Goal: Information Seeking & Learning: Stay updated

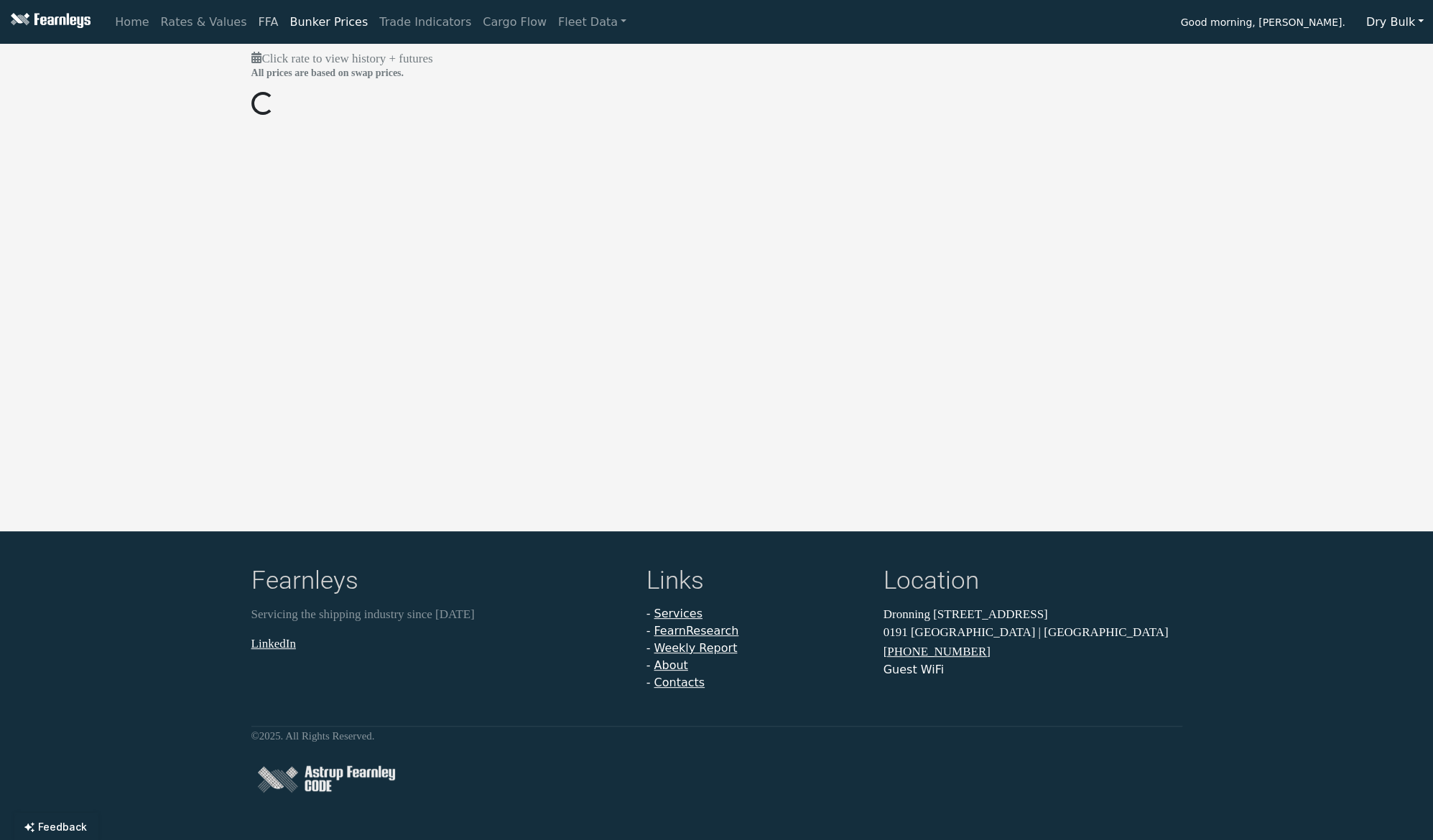
click at [257, 26] on link "FFA" at bounding box center [268, 23] width 31 height 29
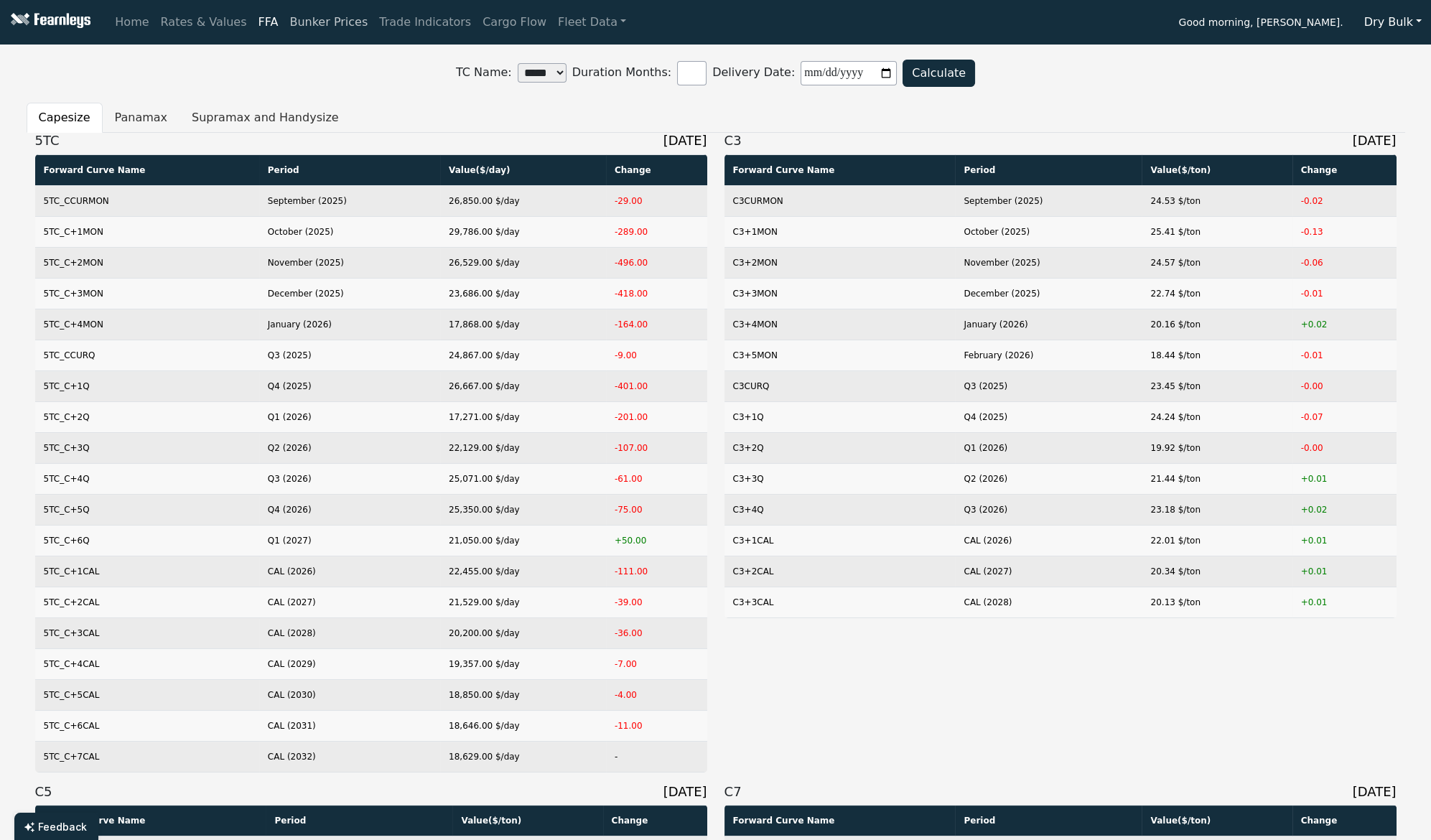
click at [307, 29] on link "Bunker Prices" at bounding box center [328, 23] width 90 height 29
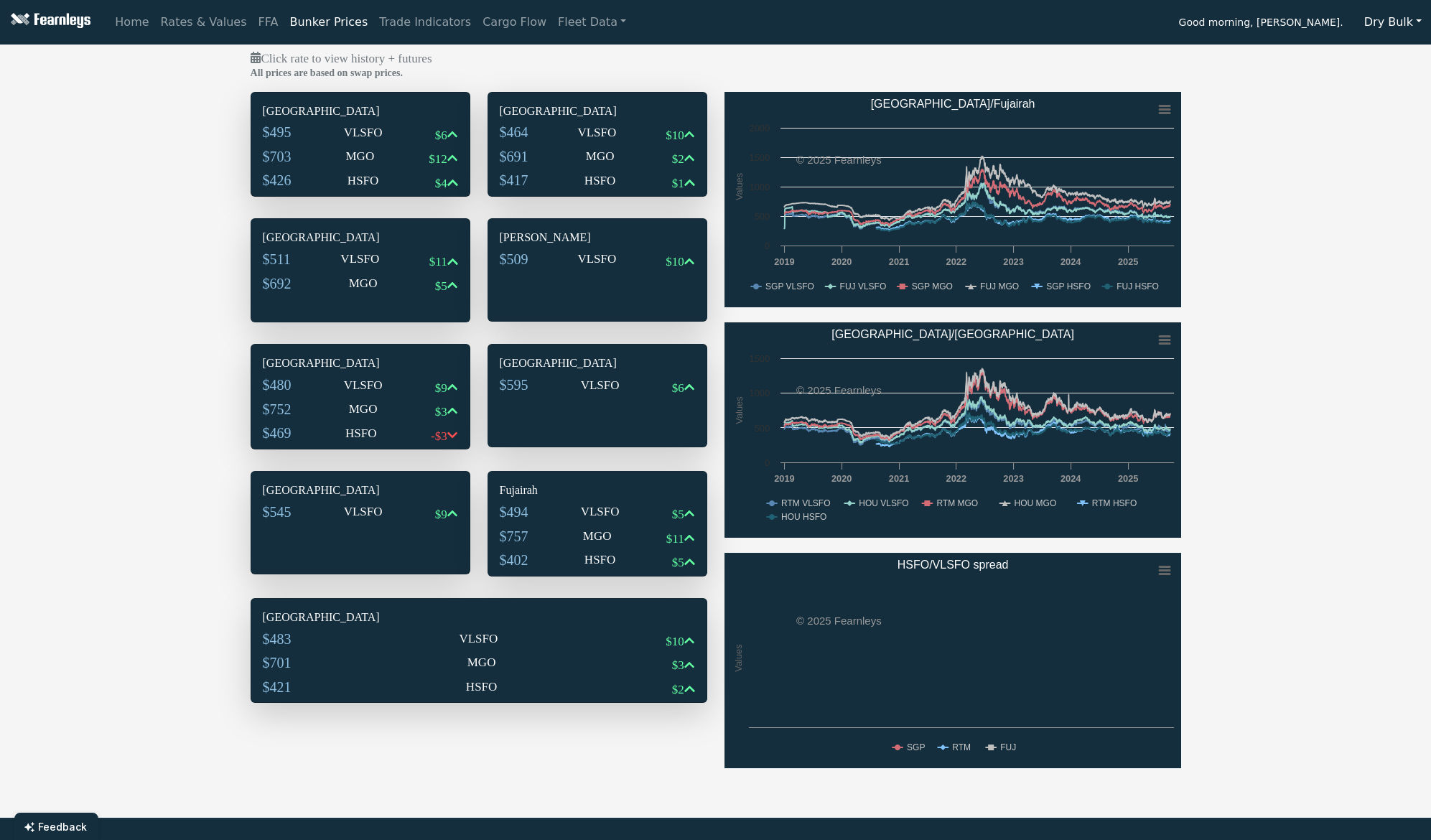
click at [353, 144] on div "$495 VLSFO $6" at bounding box center [361, 136] width 195 height 24
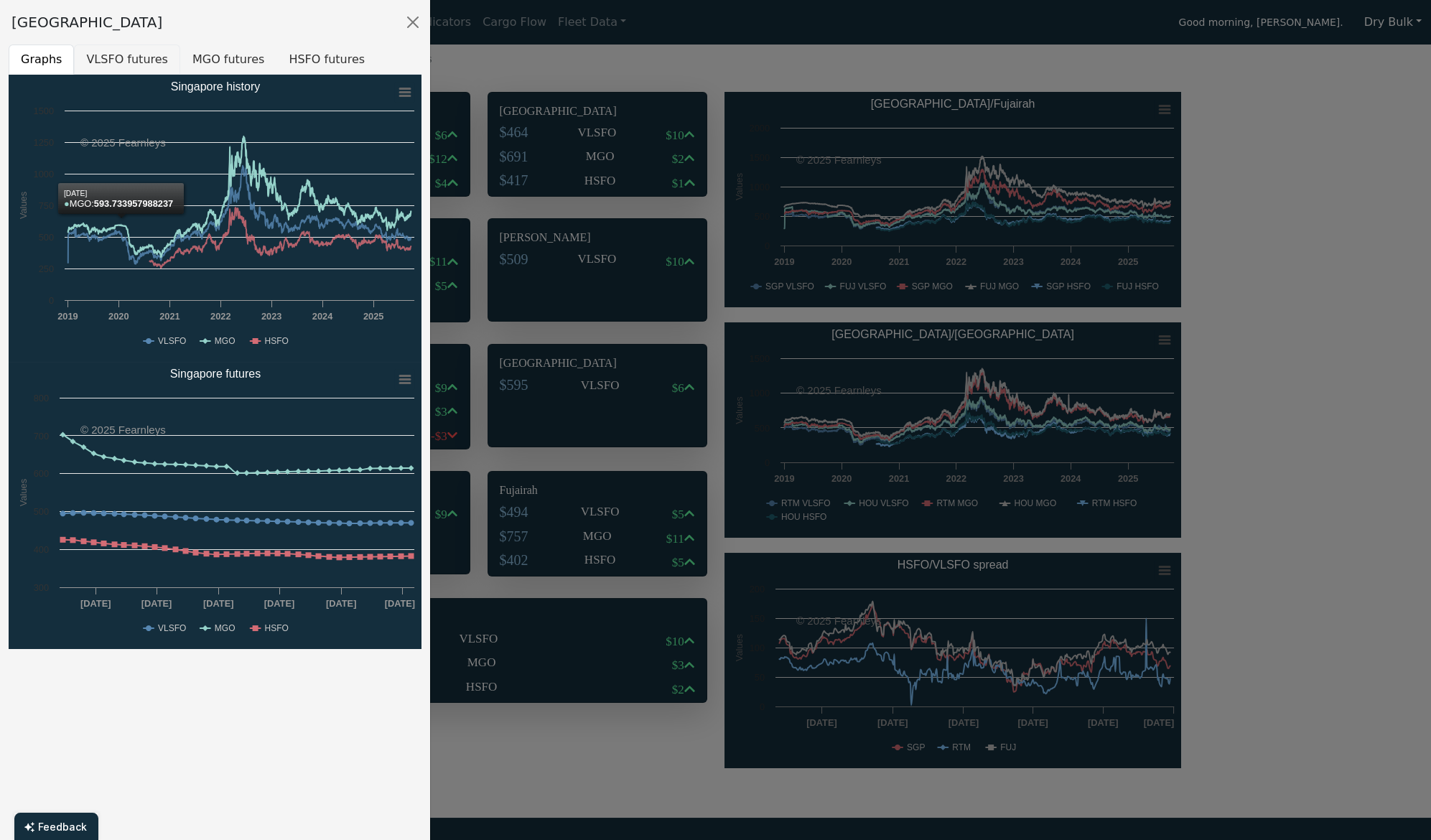
click at [112, 56] on button "VLSFO futures" at bounding box center [128, 59] width 107 height 30
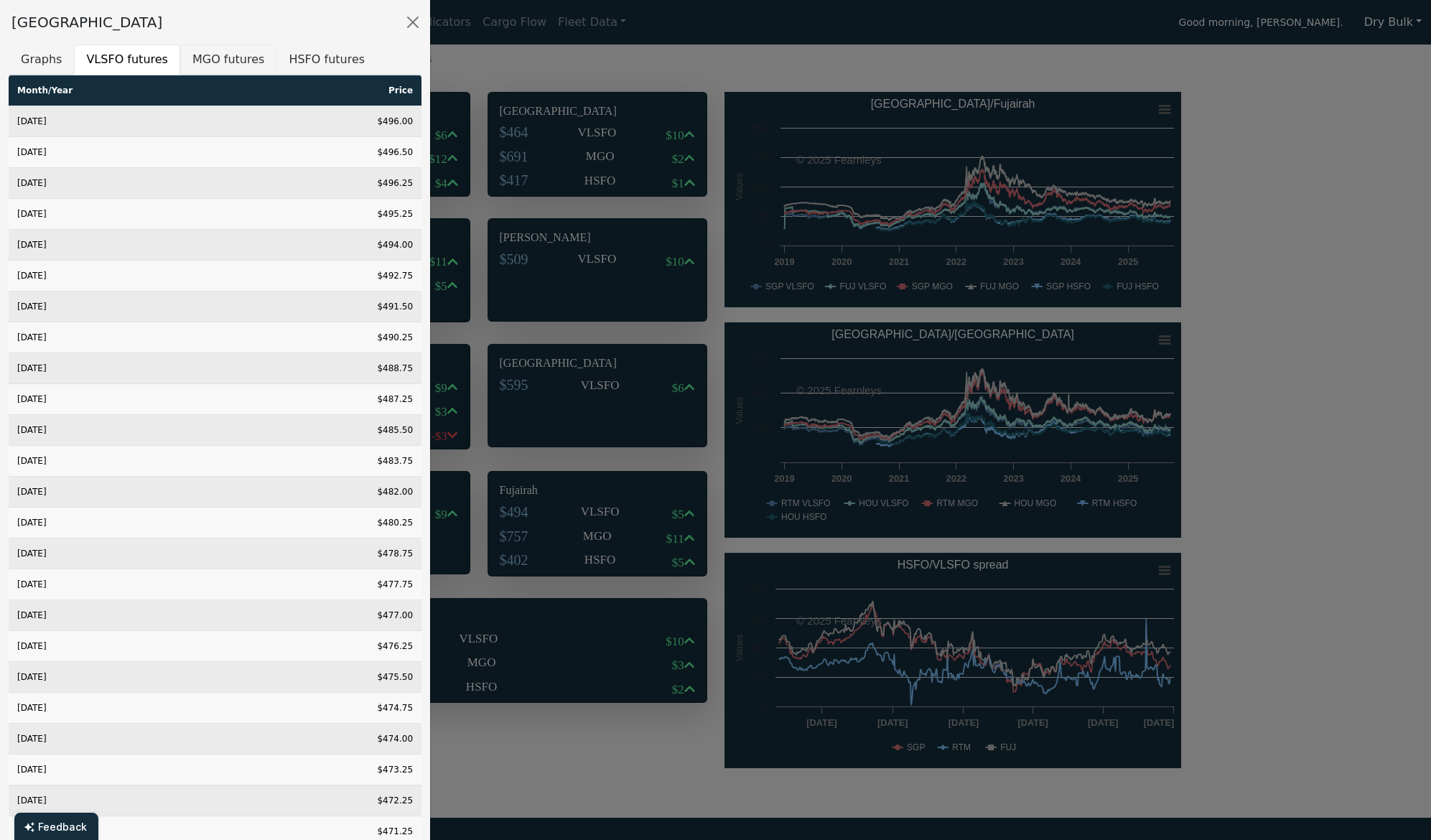
click at [224, 71] on button "MGO futures" at bounding box center [228, 59] width 96 height 30
click at [321, 60] on button "HSFO futures" at bounding box center [326, 59] width 101 height 30
drag, startPoint x: 407, startPoint y: 23, endPoint x: 377, endPoint y: 47, distance: 38.4
click at [408, 23] on button "Close" at bounding box center [412, 22] width 23 height 23
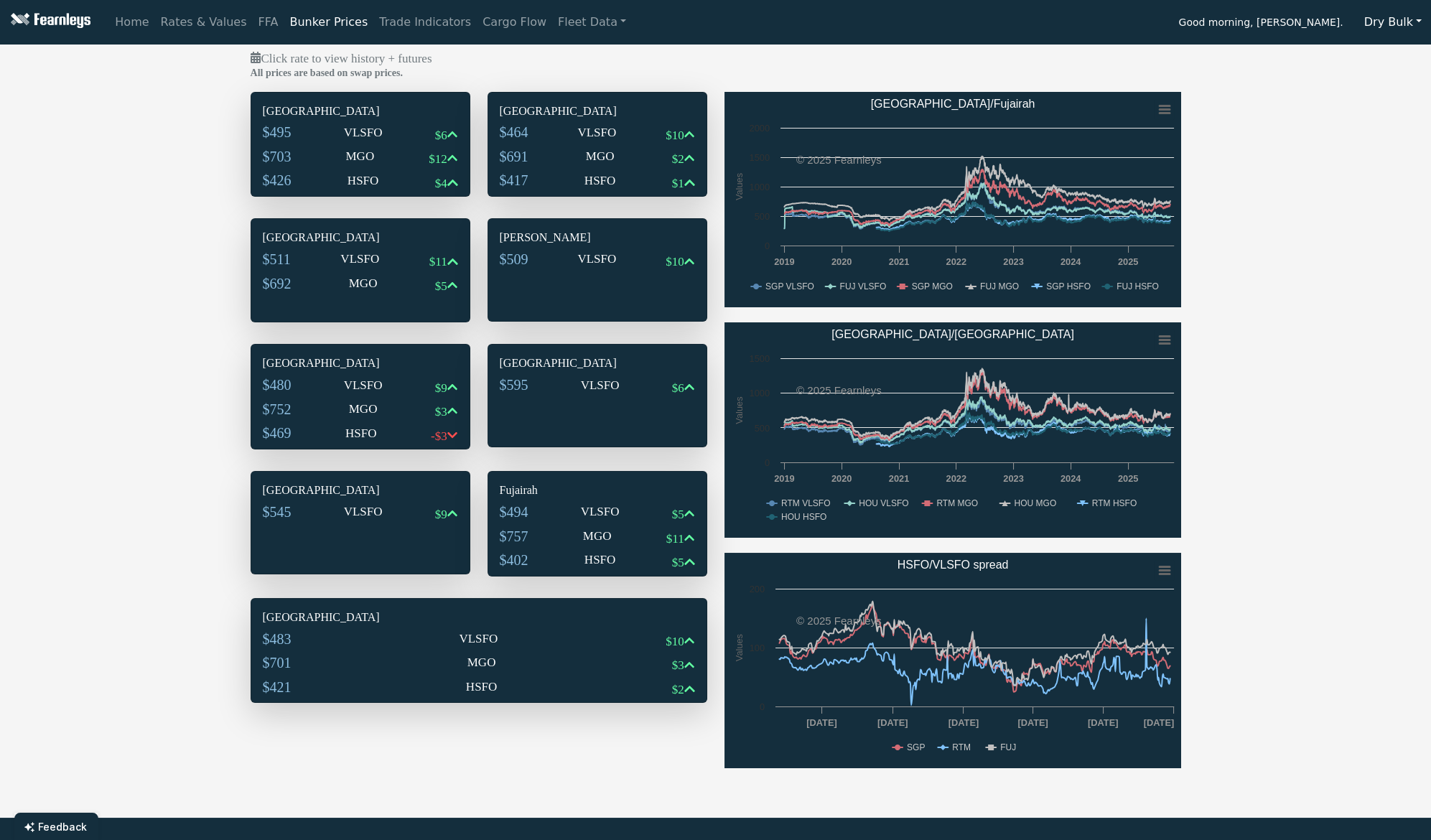
click at [308, 27] on link "Bunker Prices" at bounding box center [328, 23] width 90 height 29
click at [592, 154] on p "MGO" at bounding box center [600, 156] width 29 height 19
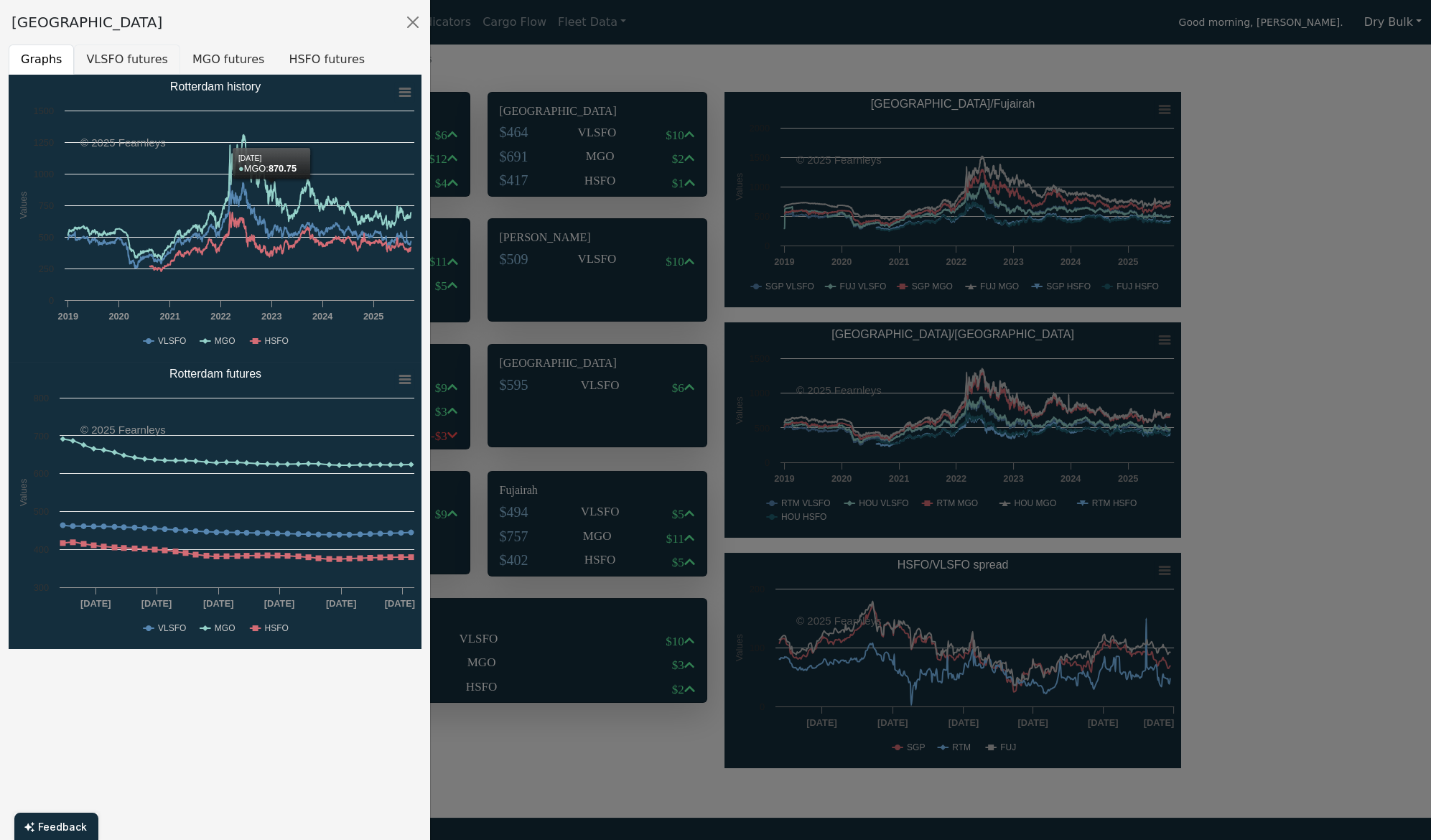
click at [153, 63] on button "VLSFO futures" at bounding box center [128, 59] width 107 height 30
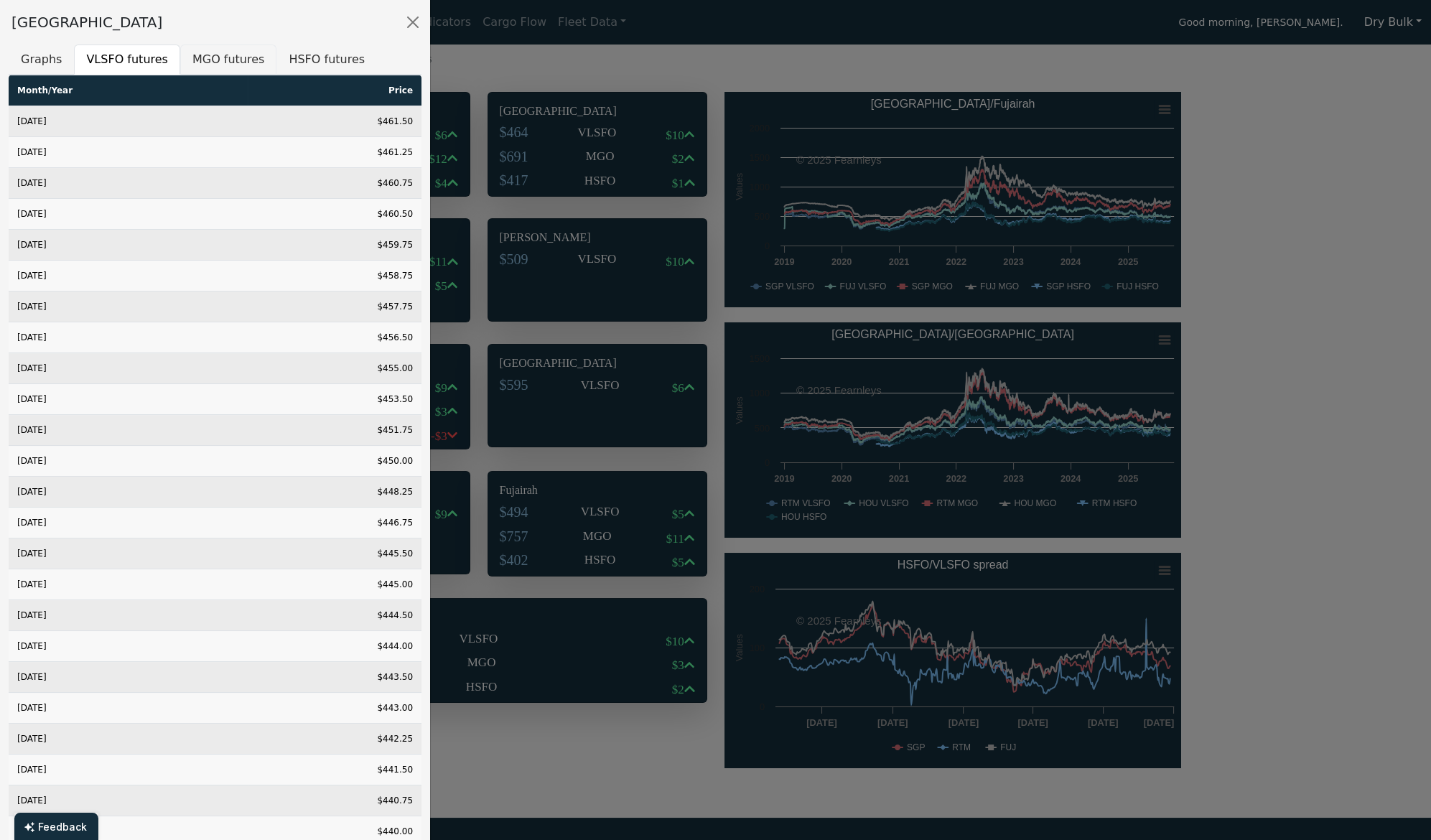
click at [198, 61] on button "MGO futures" at bounding box center [228, 59] width 96 height 30
click at [292, 59] on button "HSFO futures" at bounding box center [326, 59] width 101 height 30
drag, startPoint x: 583, startPoint y: 184, endPoint x: 1270, endPoint y: 43, distance: 701.3
click at [584, 184] on div at bounding box center [715, 420] width 1431 height 840
